Goal: Navigation & Orientation: Understand site structure

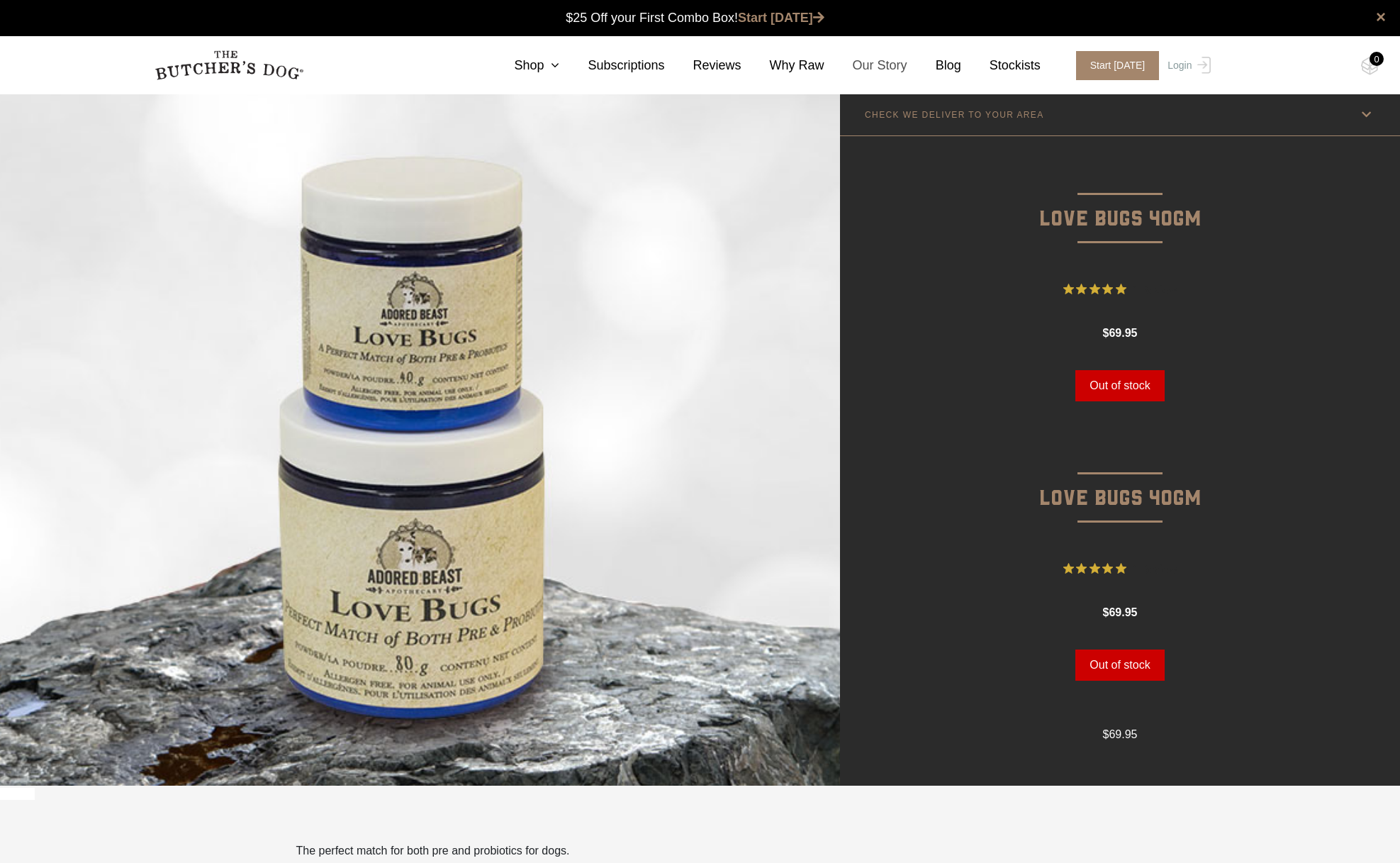
click at [881, 63] on link "Our Story" at bounding box center [865, 65] width 83 height 19
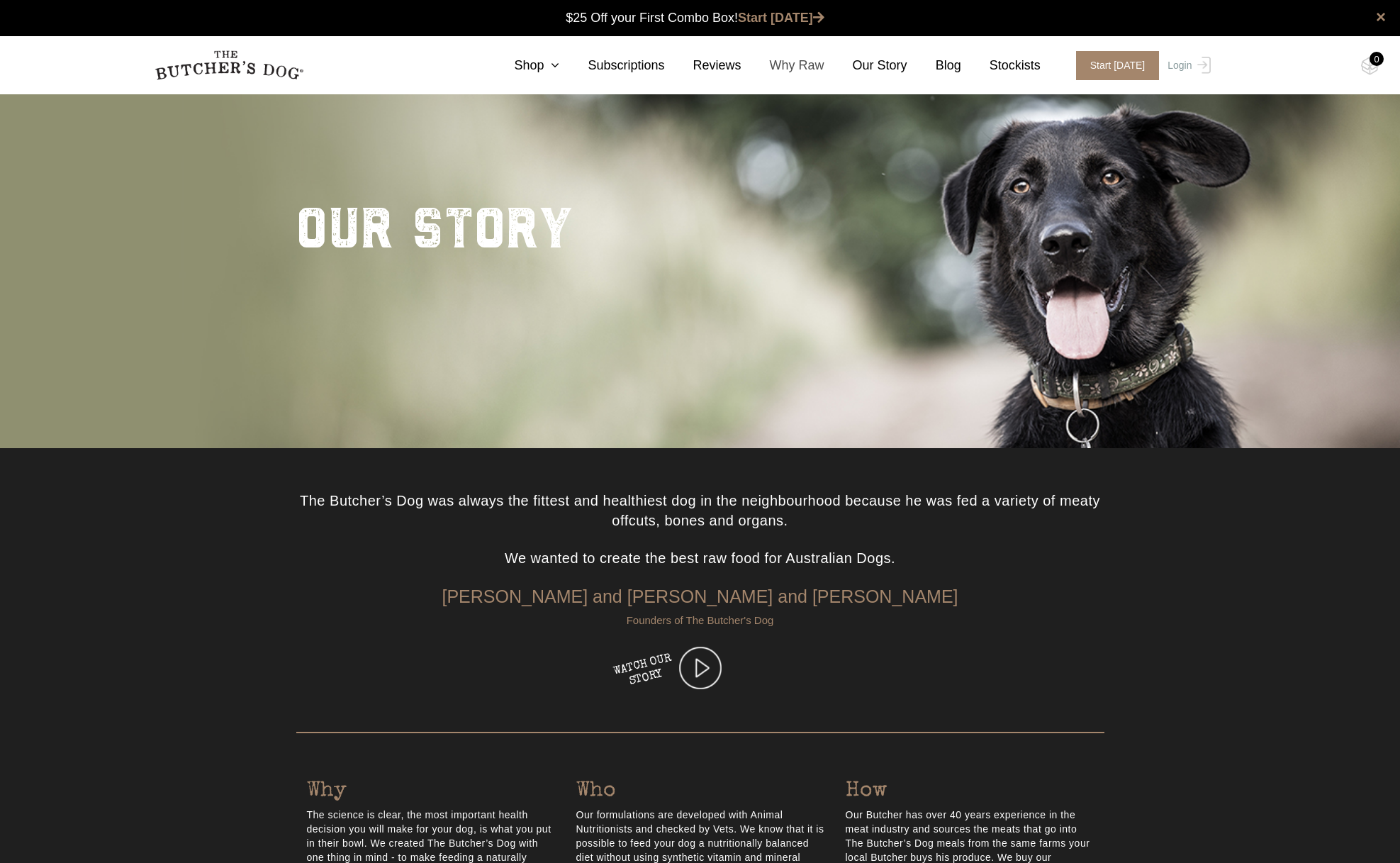
click at [799, 68] on link "Why Raw" at bounding box center [782, 65] width 83 height 19
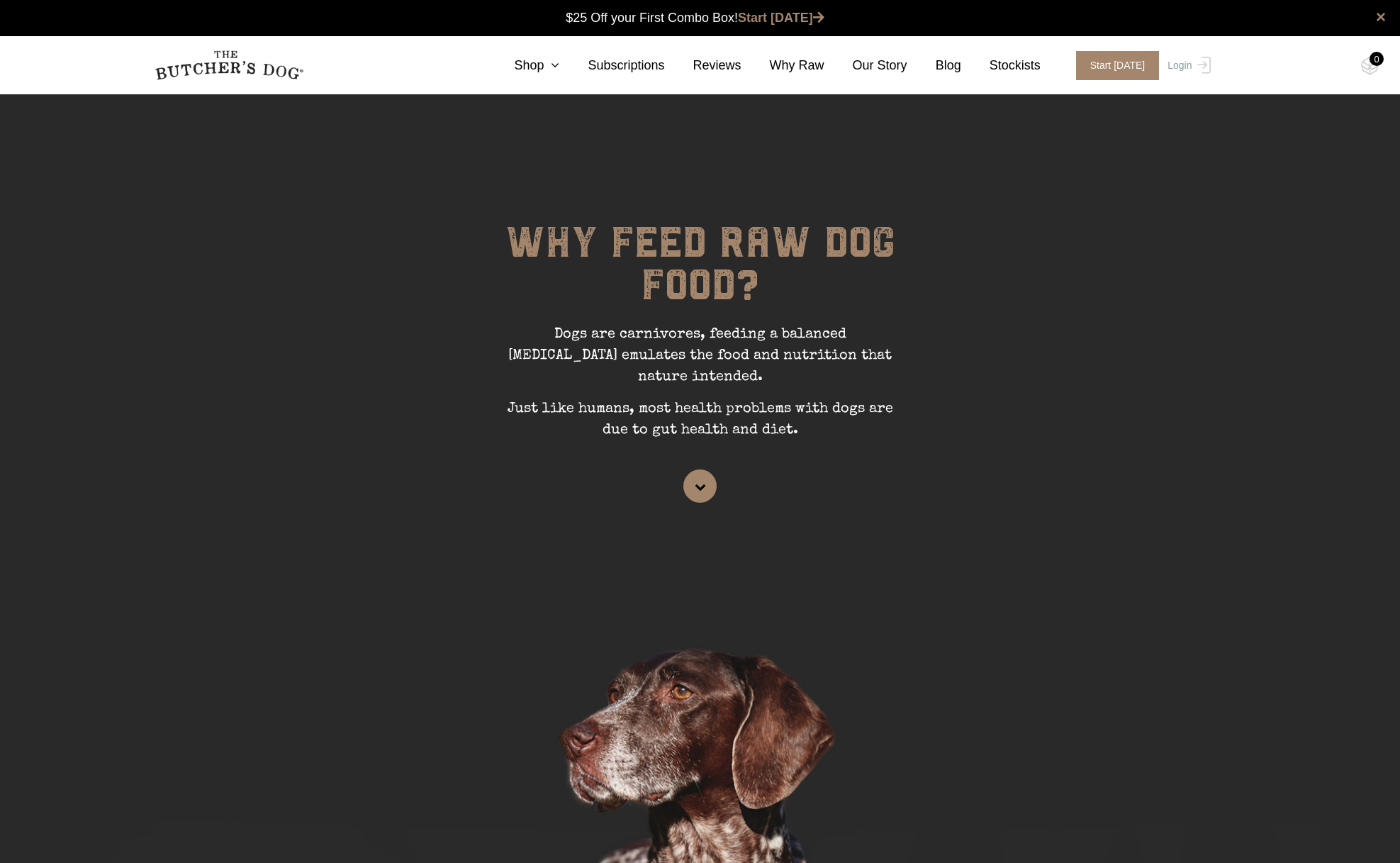
scroll to position [1, 0]
click at [556, 64] on icon at bounding box center [552, 65] width 16 height 12
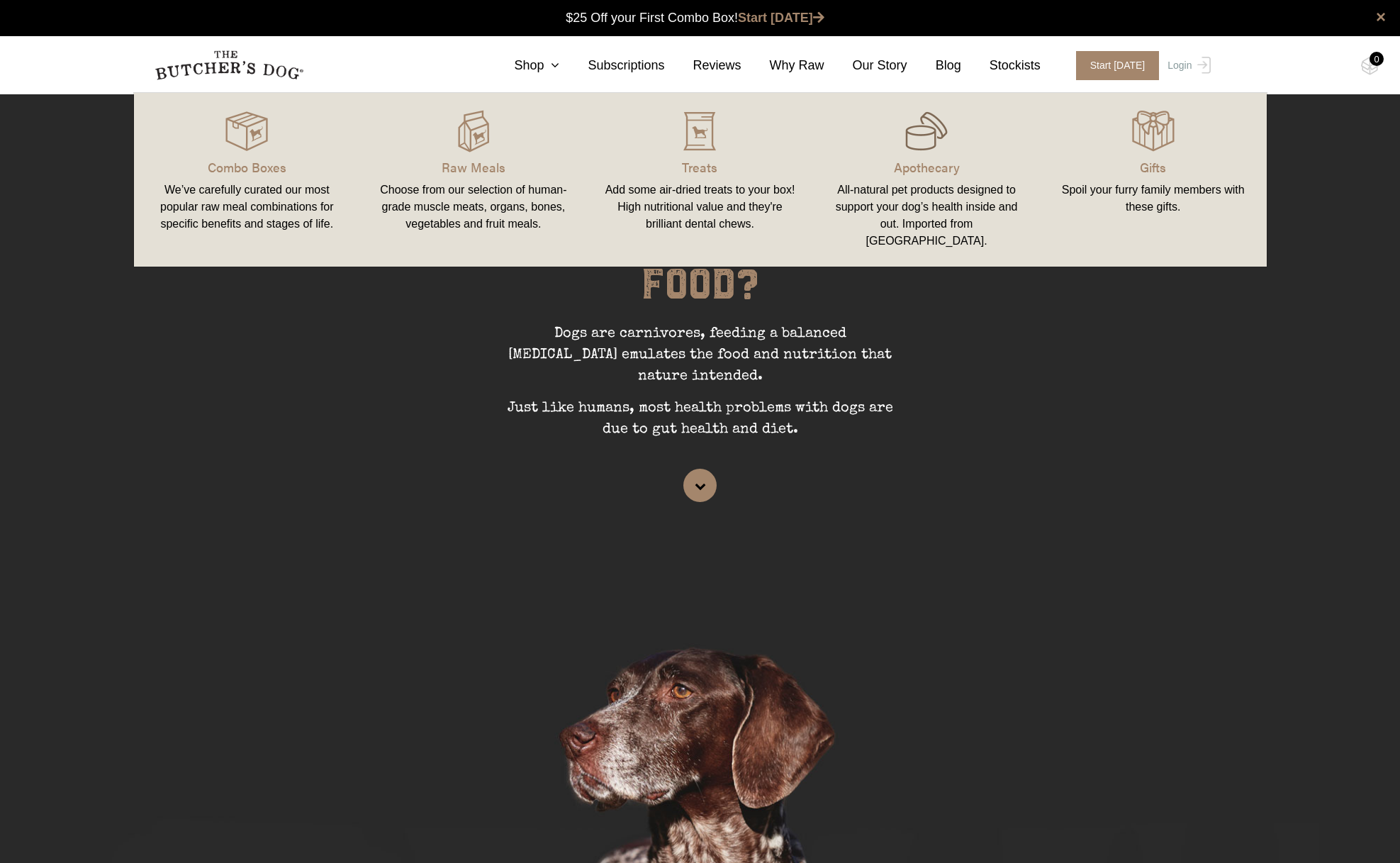
click at [913, 148] on img at bounding box center [926, 131] width 43 height 43
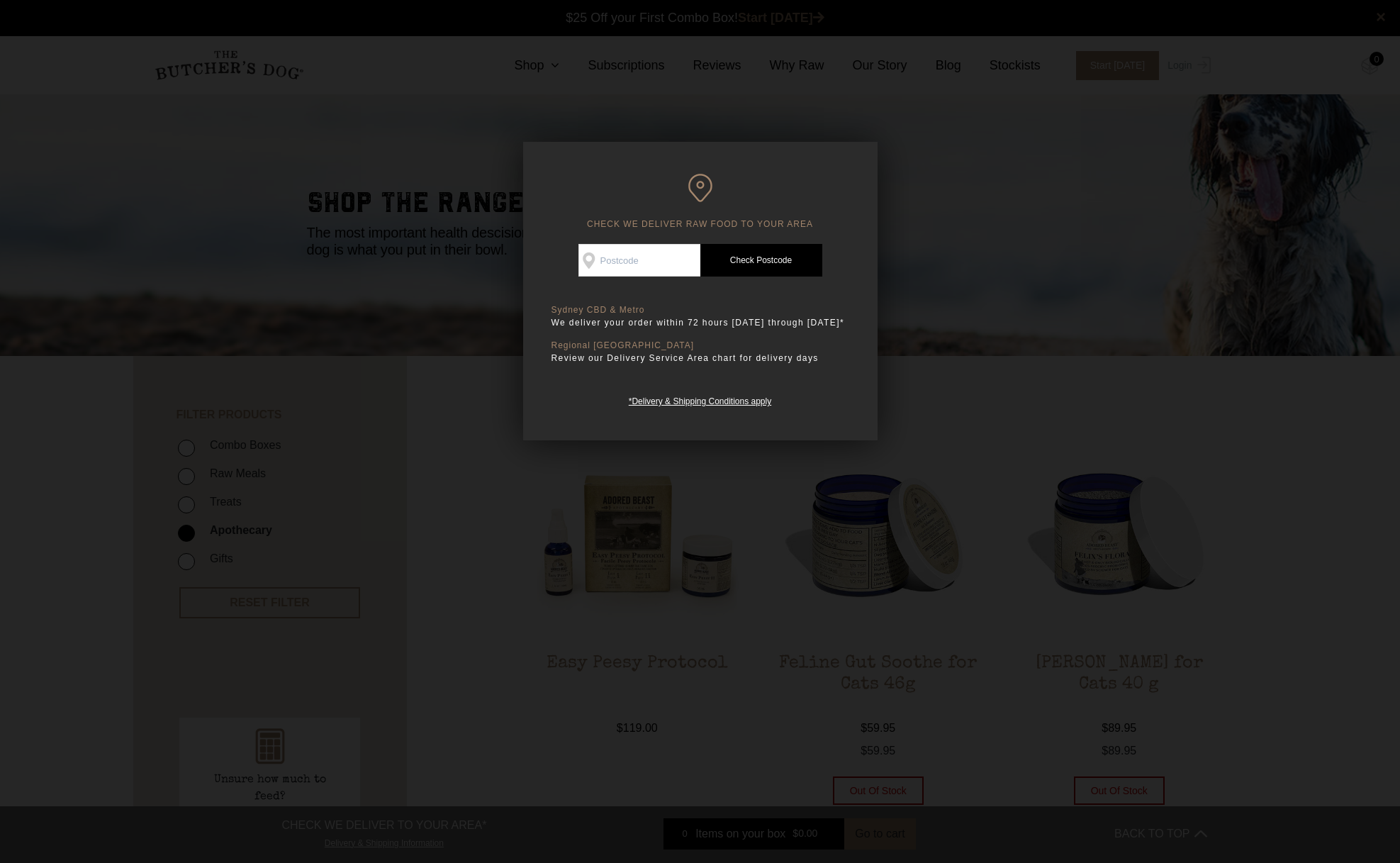
scroll to position [1, 0]
click at [1018, 307] on div at bounding box center [700, 432] width 1400 height 863
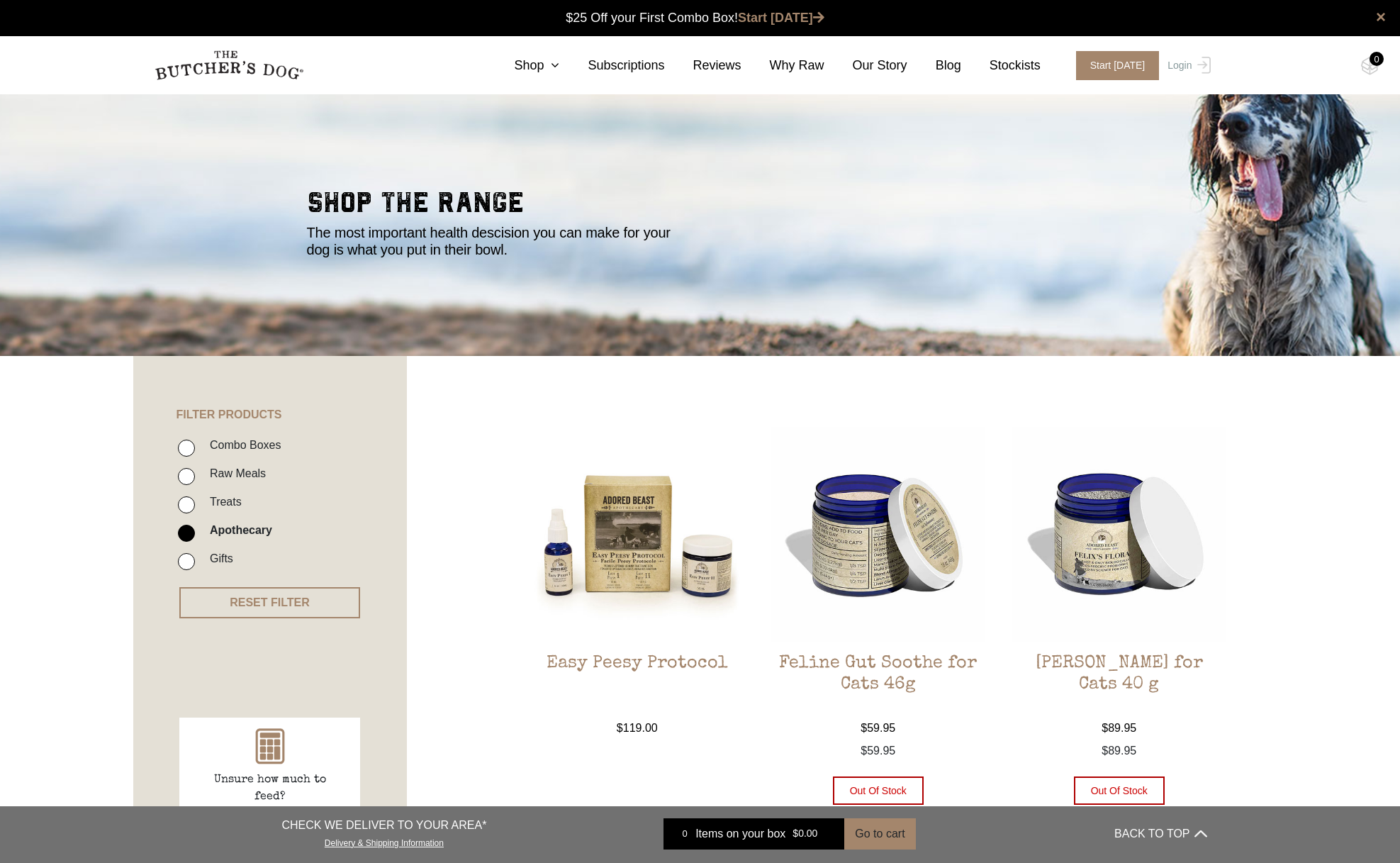
scroll to position [0, 0]
